Goal: Transaction & Acquisition: Purchase product/service

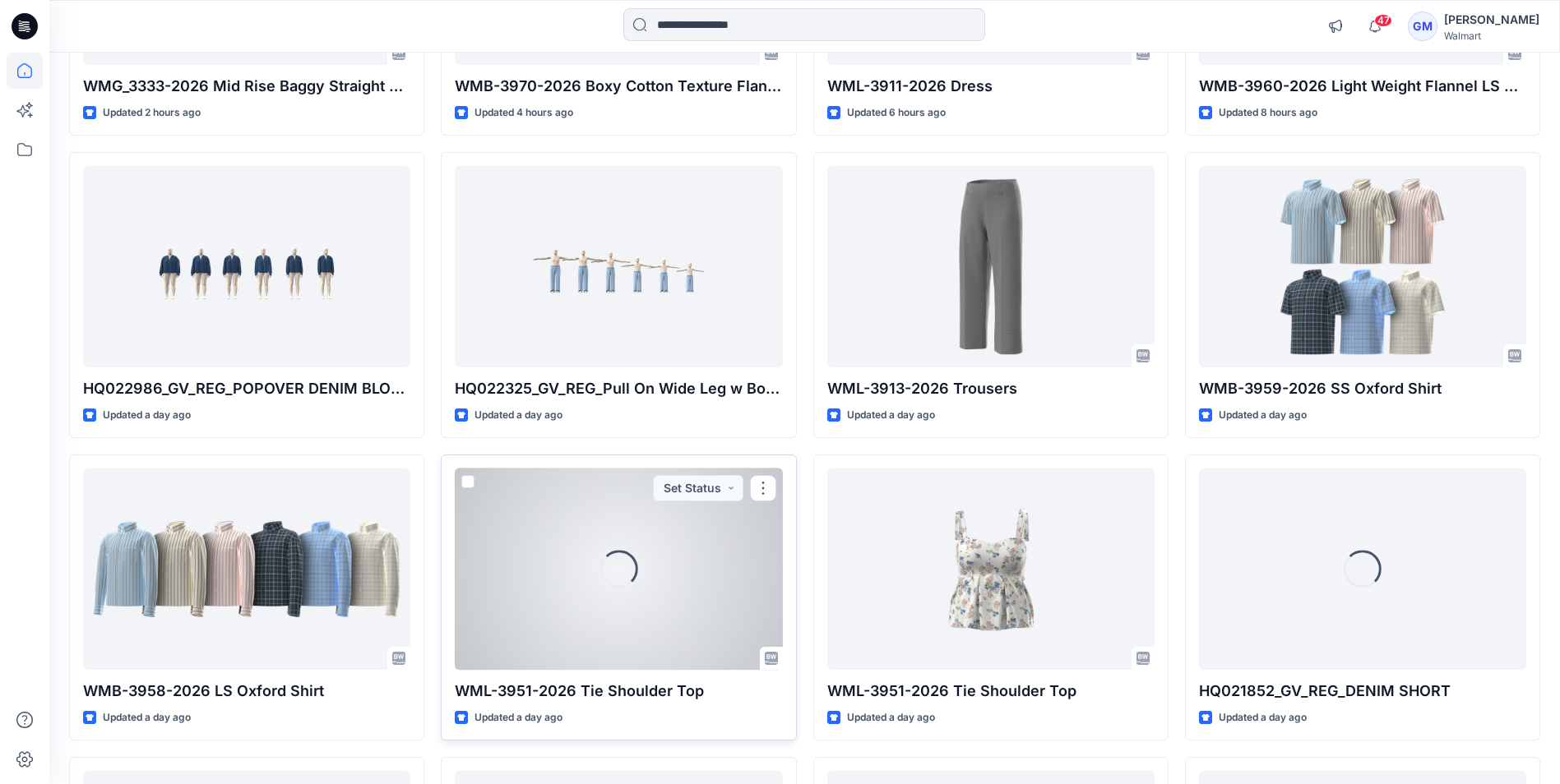
scroll to position [416, 0]
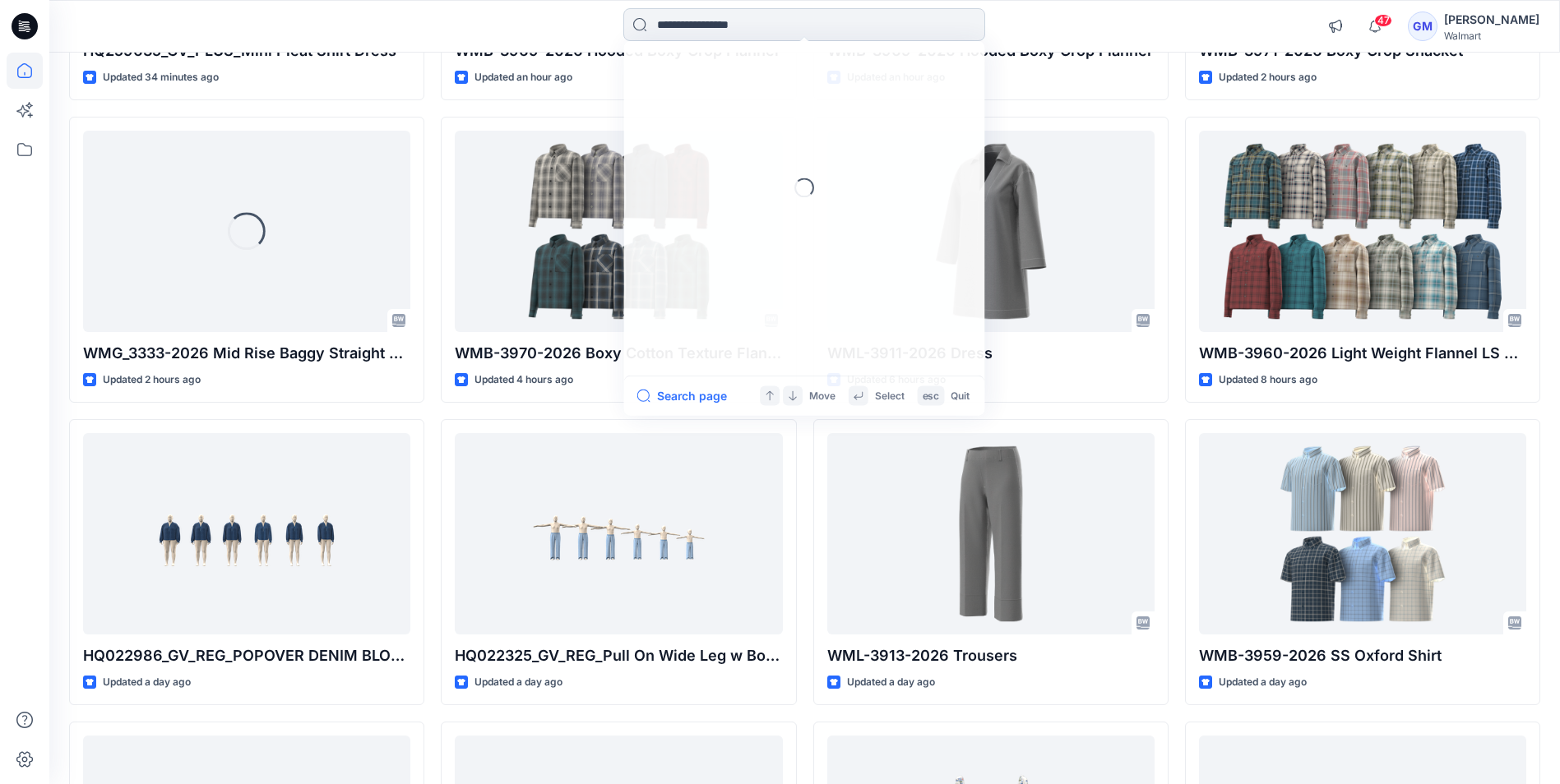
click at [802, 32] on input at bounding box center [804, 25] width 362 height 33
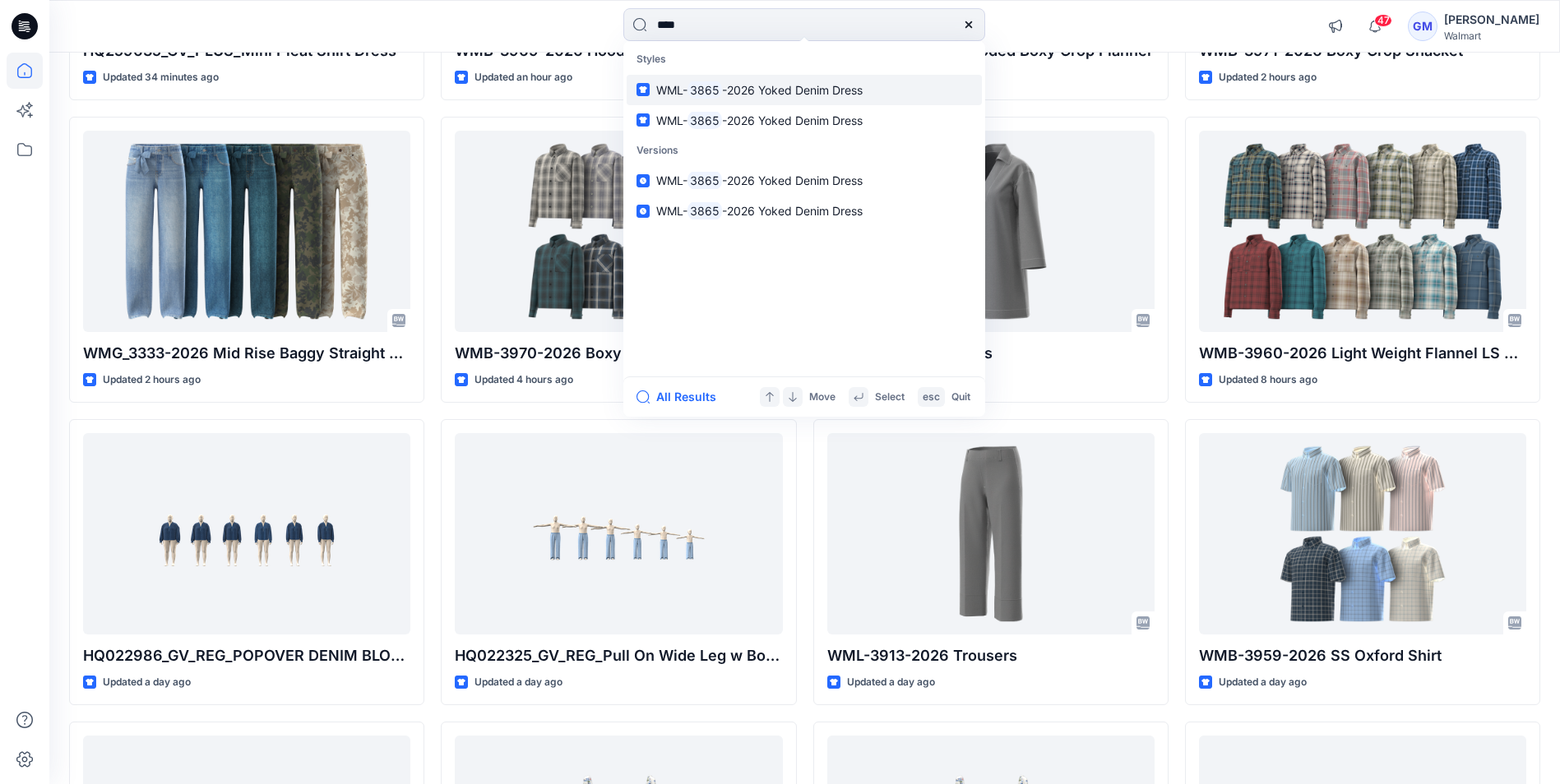
type input "****"
click at [826, 88] on span "-2026 Yoked Denim Dress" at bounding box center [792, 89] width 141 height 14
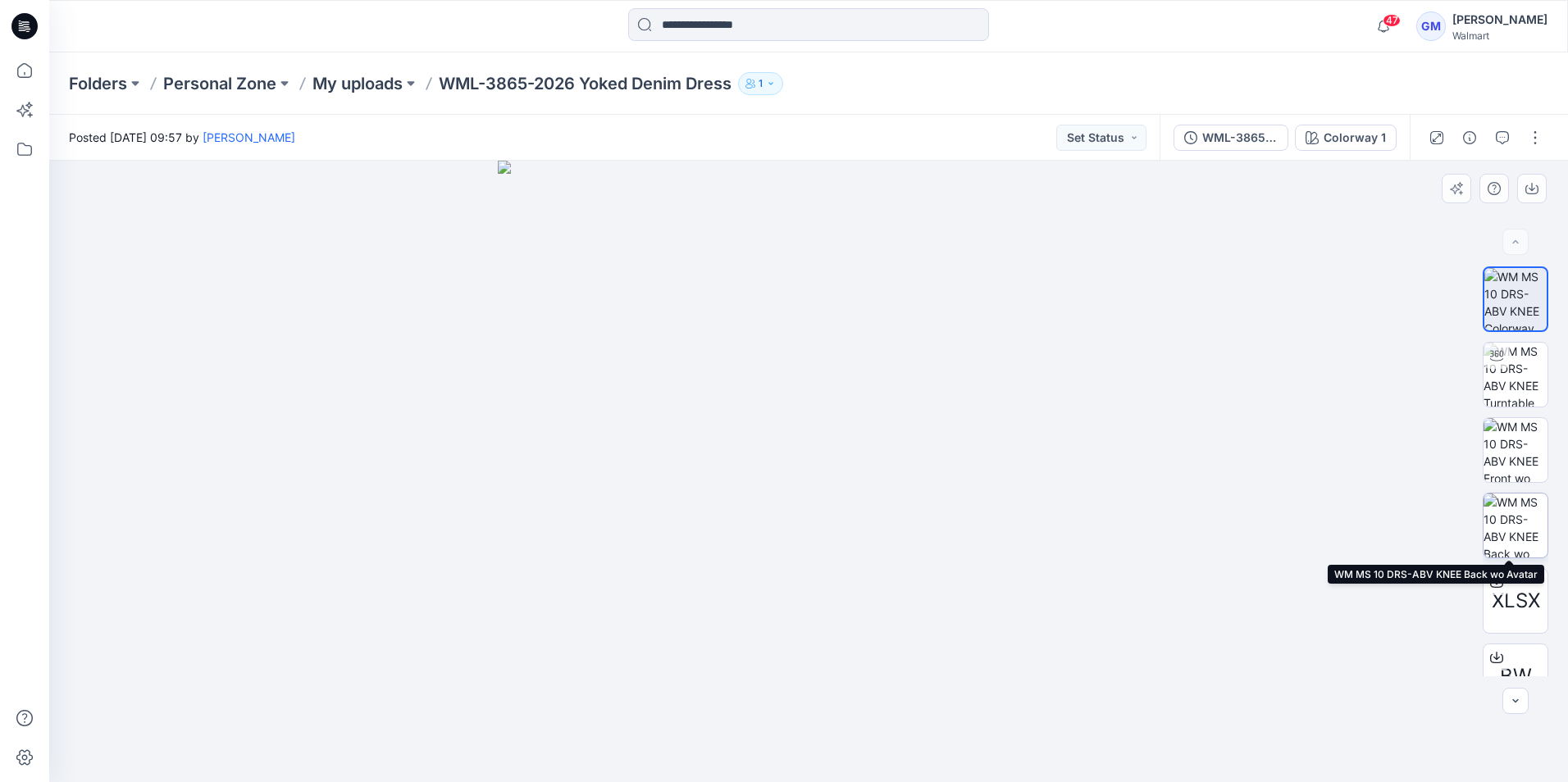
click at [1509, 525] on img at bounding box center [1514, 525] width 64 height 64
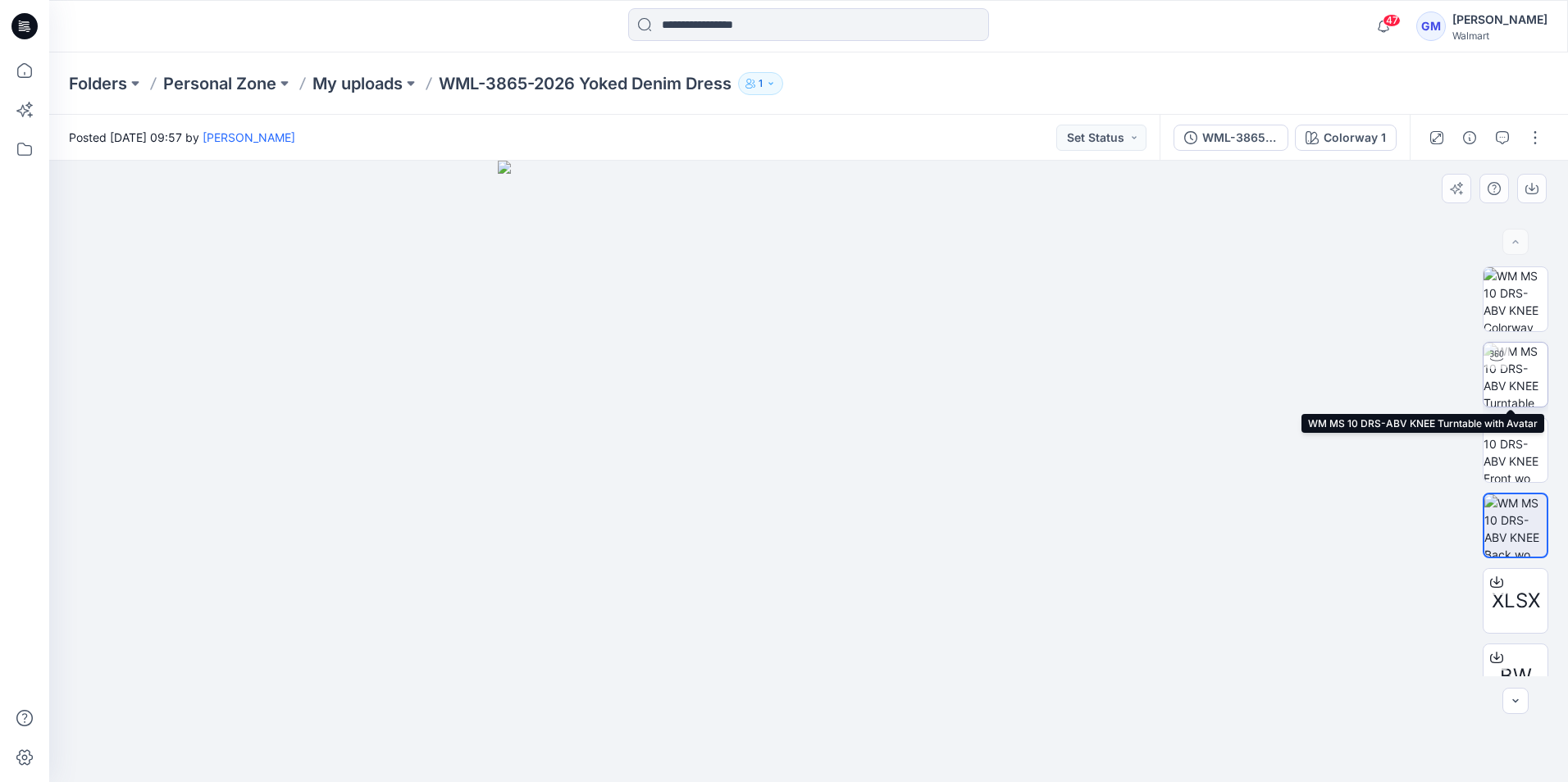
click at [1504, 366] on img at bounding box center [1514, 374] width 64 height 64
